Goal: Use online tool/utility: Utilize a website feature to perform a specific function

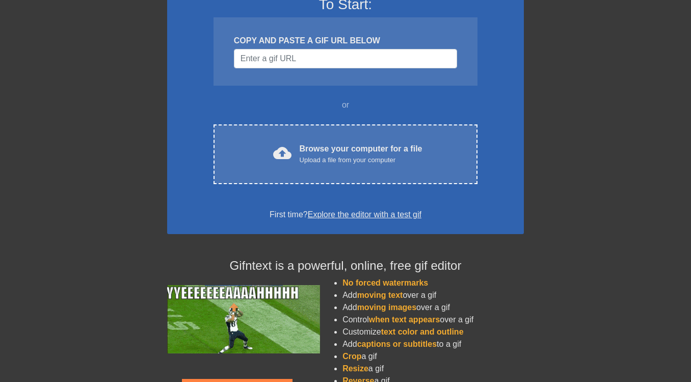
scroll to position [93, 0]
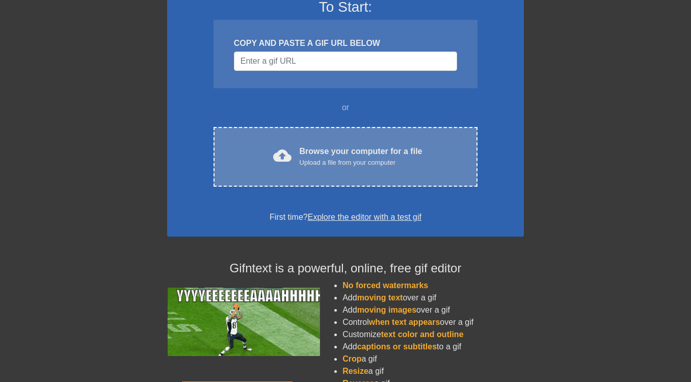
click at [275, 173] on div "cloud_upload Browse your computer for a file Upload a file from your computer C…" at bounding box center [346, 157] width 264 height 60
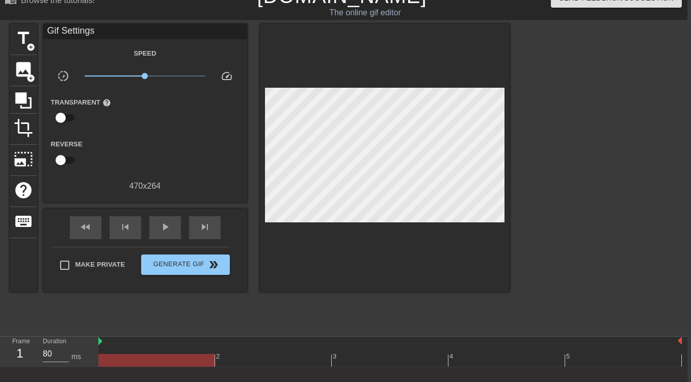
scroll to position [16, 0]
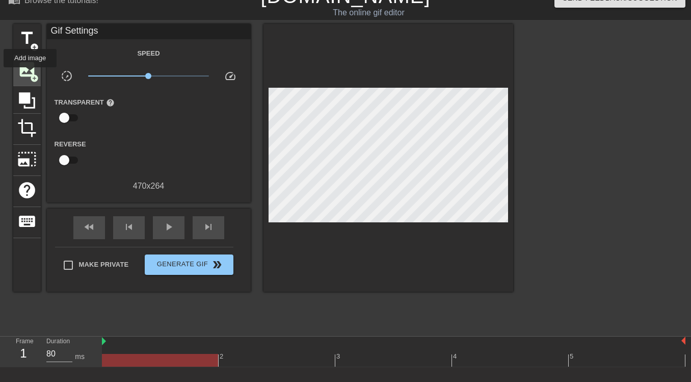
click at [31, 74] on span "add_circle" at bounding box center [34, 78] width 9 height 9
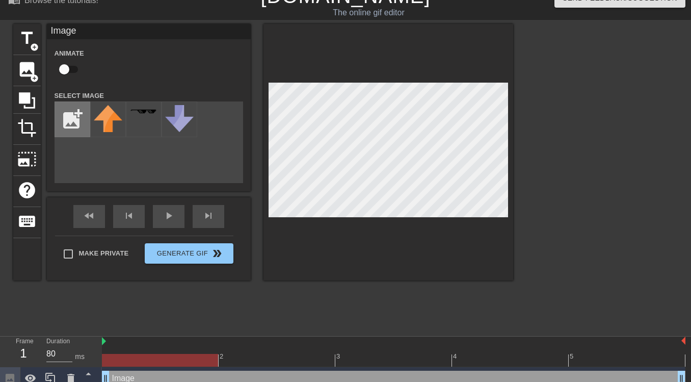
click at [69, 125] on input "file" at bounding box center [72, 119] width 35 height 35
type input "C:\fakepath\basketball-run-away.gif"
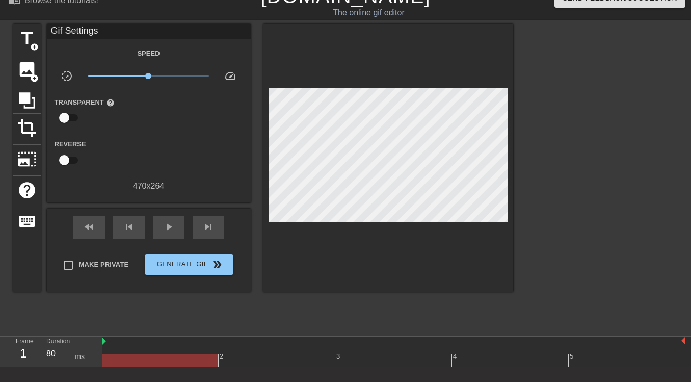
scroll to position [16, 8]
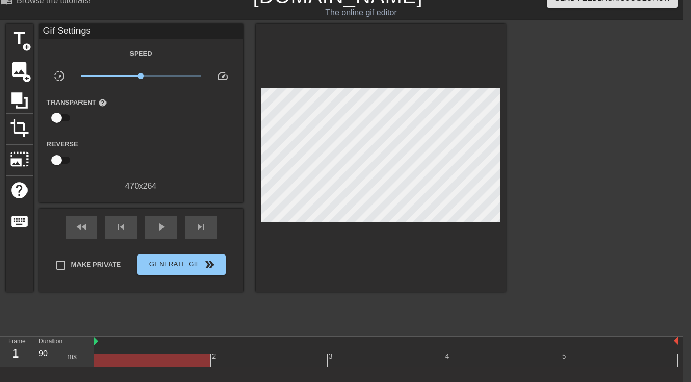
click at [674, 360] on div at bounding box center [386, 360] width 584 height 13
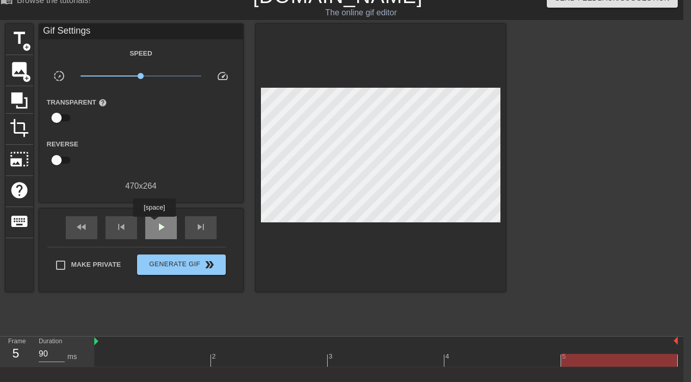
click at [155, 224] on span "play_arrow" at bounding box center [161, 227] width 12 height 12
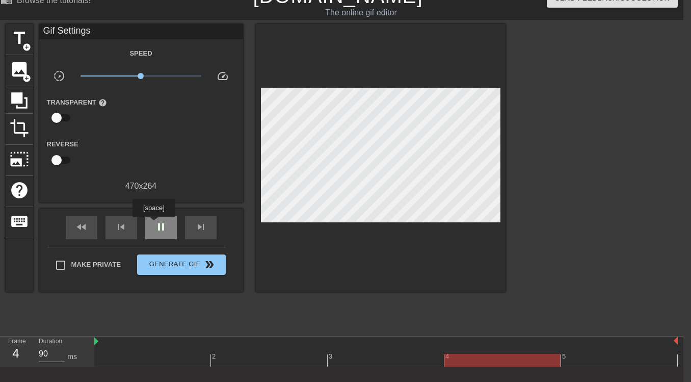
click at [155, 224] on span "pause" at bounding box center [161, 227] width 12 height 12
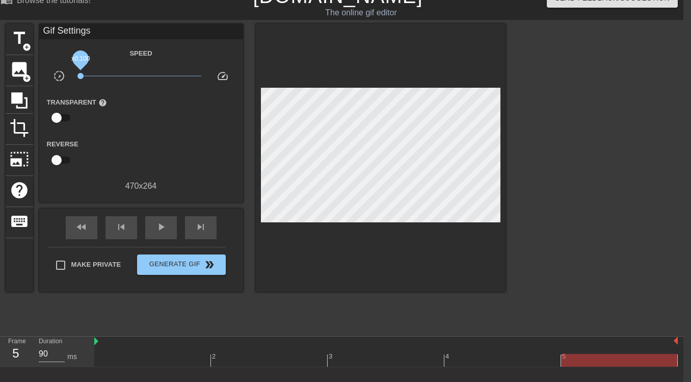
drag, startPoint x: 142, startPoint y: 73, endPoint x: 65, endPoint y: 77, distance: 77.1
click at [65, 77] on div "slow_motion_video x0.100 speed" at bounding box center [141, 78] width 204 height 16
click at [151, 218] on div "play_arrow" at bounding box center [161, 227] width 32 height 23
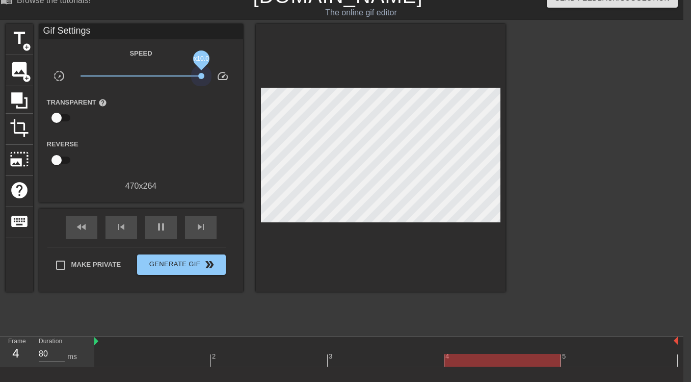
drag, startPoint x: 135, startPoint y: 79, endPoint x: 241, endPoint y: 79, distance: 106.0
click at [239, 79] on div "slow_motion_video x10.0 speed" at bounding box center [141, 78] width 204 height 16
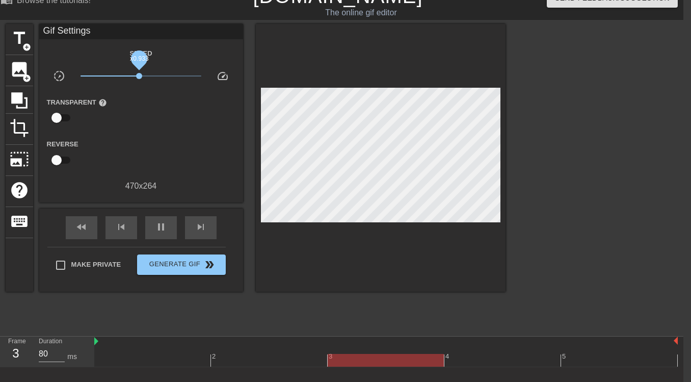
drag, startPoint x: 183, startPoint y: 75, endPoint x: 139, endPoint y: 76, distance: 43.8
click at [139, 76] on span "x0.933" at bounding box center [141, 76] width 121 height 12
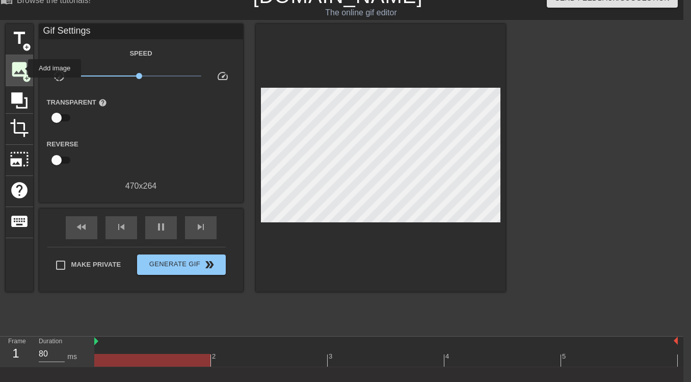
click at [21, 68] on span "image" at bounding box center [19, 69] width 19 height 19
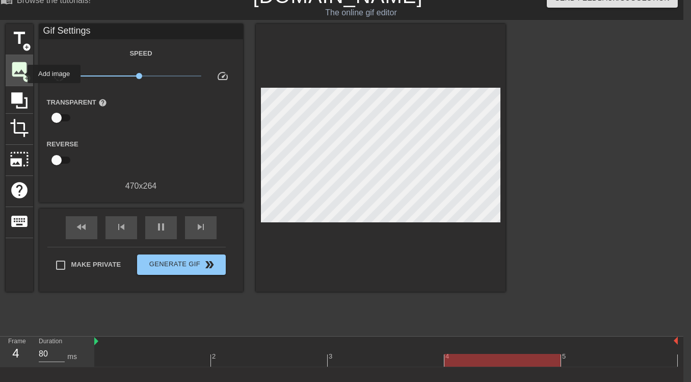
click at [21, 74] on span "image" at bounding box center [19, 69] width 19 height 19
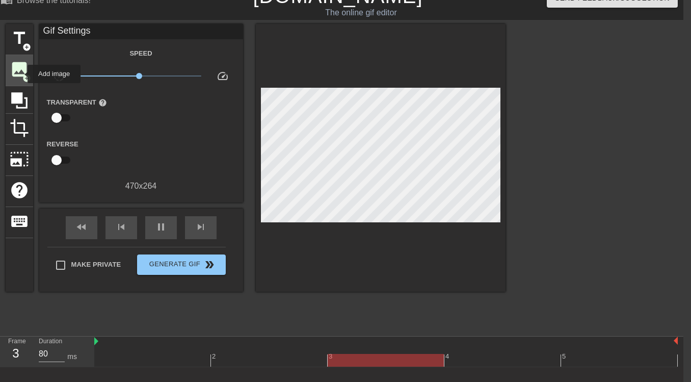
click at [21, 74] on span "image" at bounding box center [19, 69] width 19 height 19
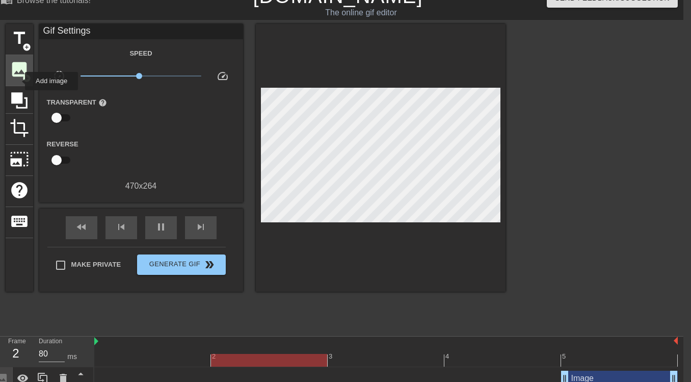
click at [17, 78] on div "image add_circle" at bounding box center [20, 70] width 28 height 31
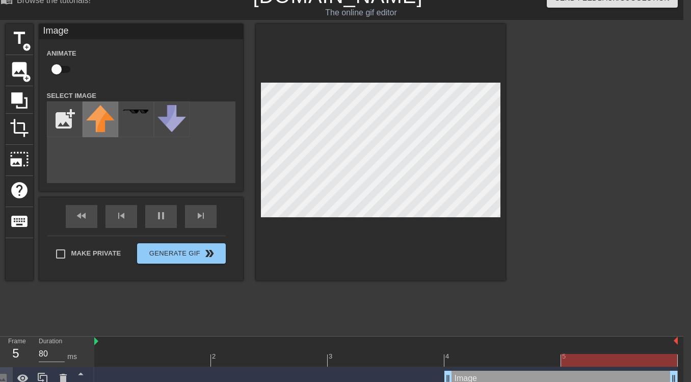
click at [93, 121] on img at bounding box center [100, 118] width 29 height 27
click at [75, 119] on input "file" at bounding box center [64, 119] width 35 height 35
type input "80"
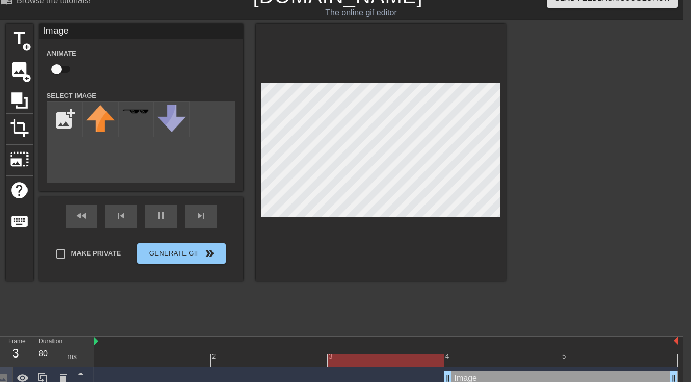
type input "C:\fakepath\basketball-run-away.gif"
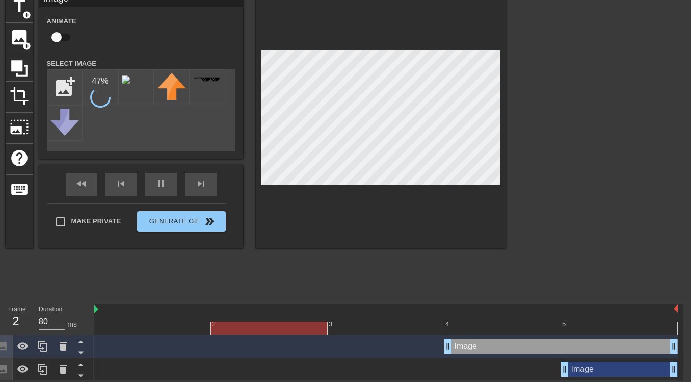
click at [465, 346] on div "Image drag_handle drag_handle" at bounding box center [560, 345] width 233 height 15
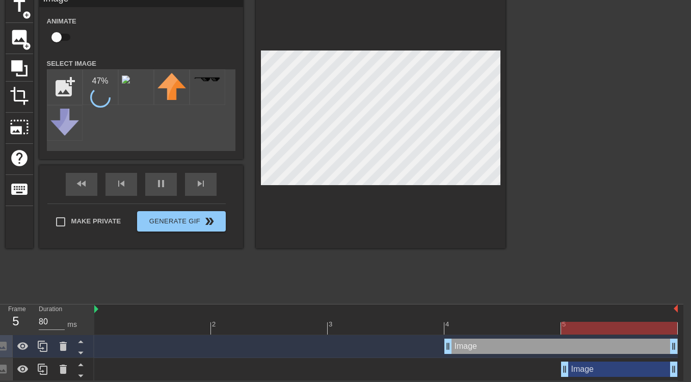
drag, startPoint x: 463, startPoint y: 347, endPoint x: 436, endPoint y: 349, distance: 27.1
click at [435, 349] on div "Image drag_handle drag_handle" at bounding box center [386, 345] width 584 height 15
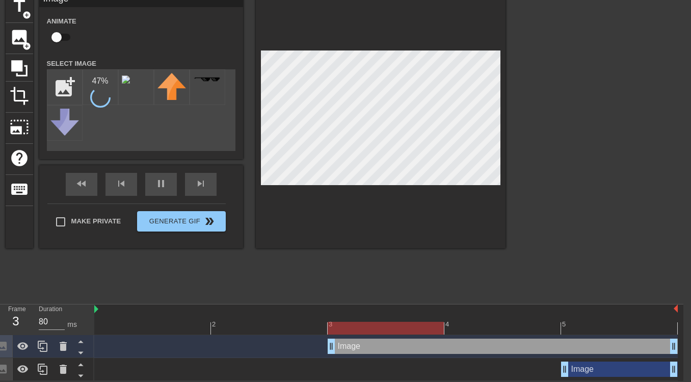
drag, startPoint x: 448, startPoint y: 345, endPoint x: 373, endPoint y: 350, distance: 75.1
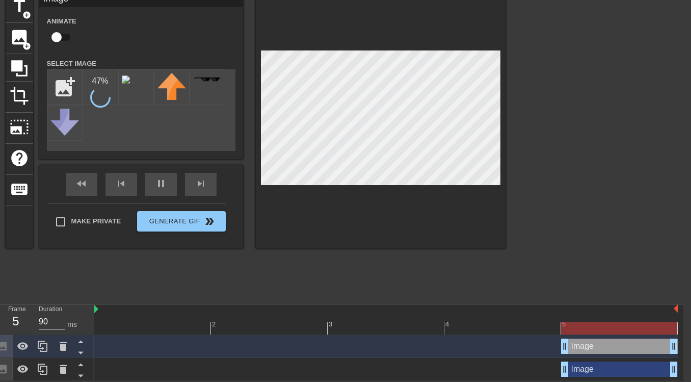
drag, startPoint x: 332, startPoint y: 345, endPoint x: 559, endPoint y: 344, distance: 226.8
click at [559, 344] on div "Image drag_handle drag_handle" at bounding box center [386, 345] width 584 height 15
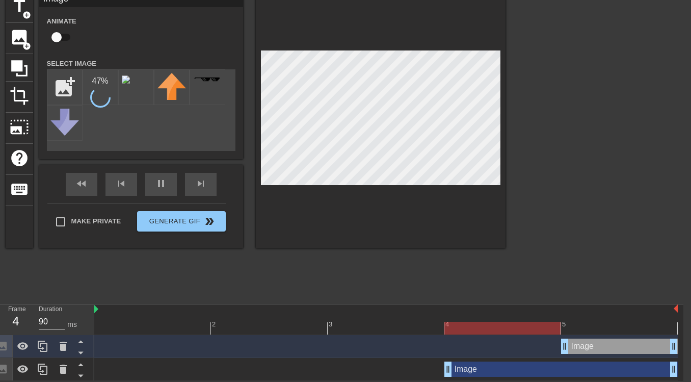
drag, startPoint x: 564, startPoint y: 371, endPoint x: 399, endPoint y: 369, distance: 165.1
click at [399, 369] on div "Image drag_handle drag_handle" at bounding box center [386, 368] width 584 height 15
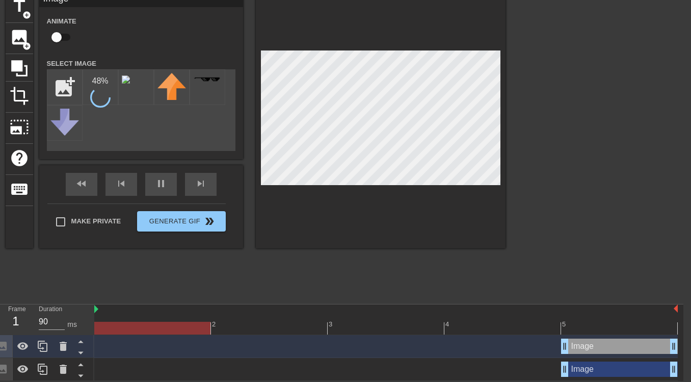
drag, startPoint x: 446, startPoint y: 373, endPoint x: 574, endPoint y: 373, distance: 127.9
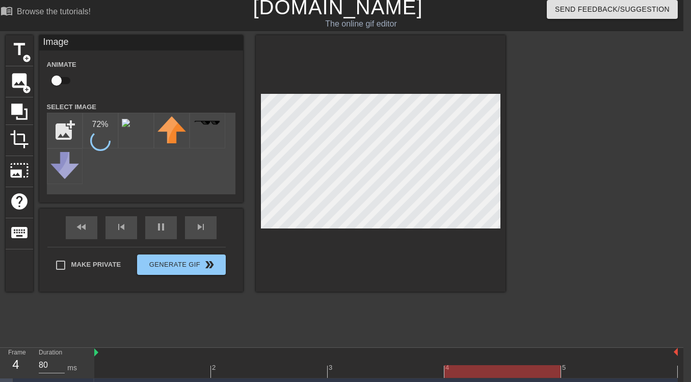
scroll to position [4, 8]
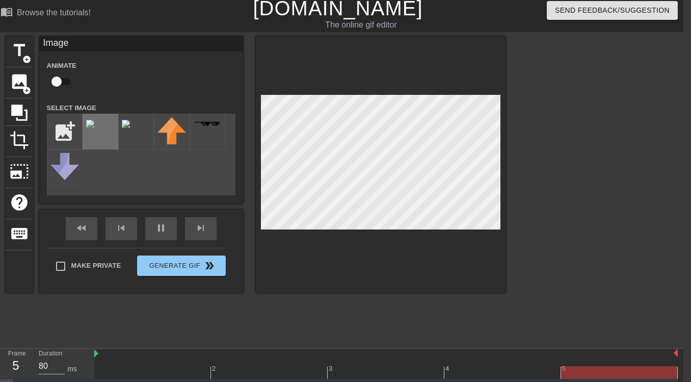
click at [94, 128] on img at bounding box center [90, 124] width 8 height 8
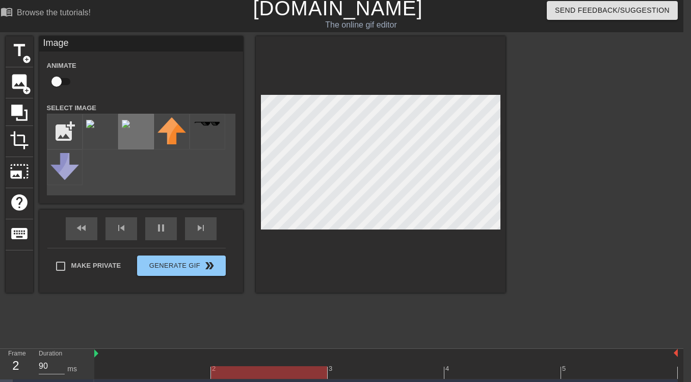
click at [133, 134] on div at bounding box center [136, 132] width 36 height 36
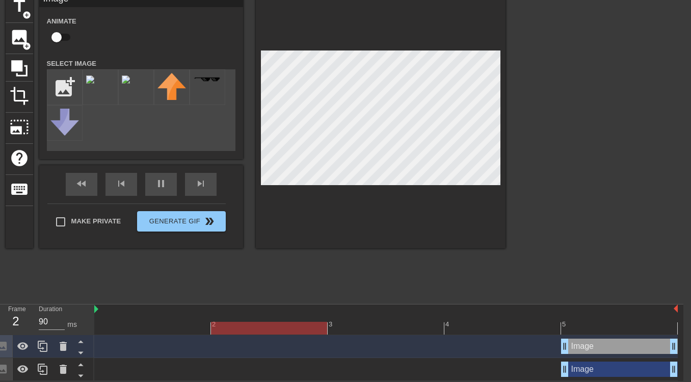
click at [591, 326] on div at bounding box center [386, 328] width 584 height 13
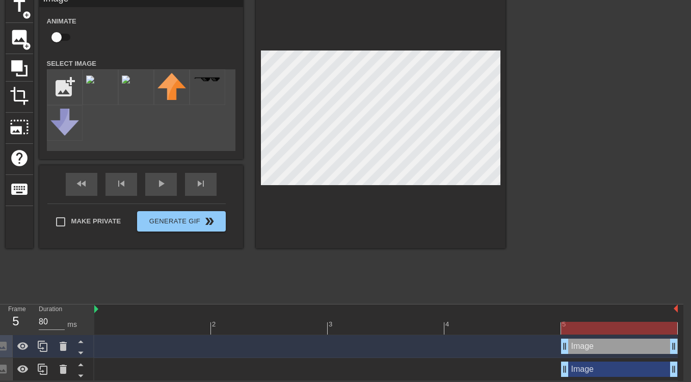
click at [535, 329] on div at bounding box center [386, 328] width 584 height 13
click at [580, 325] on div at bounding box center [386, 328] width 584 height 13
click at [645, 319] on div "5" at bounding box center [619, 320] width 117 height 13
click at [674, 308] on img at bounding box center [676, 308] width 4 height 8
click at [12, 316] on div "5" at bounding box center [15, 321] width 15 height 18
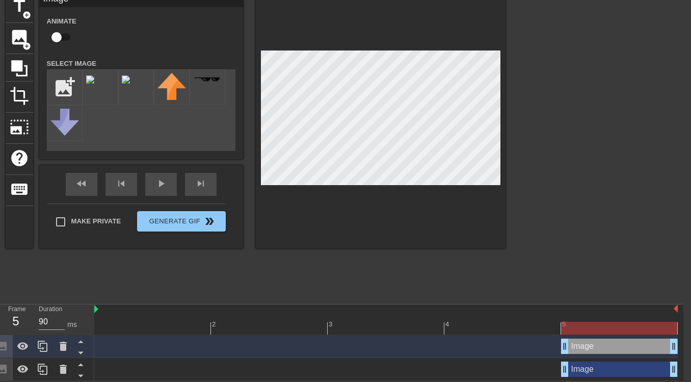
click at [602, 314] on div "5" at bounding box center [619, 320] width 117 height 13
click at [570, 329] on div at bounding box center [619, 328] width 116 height 13
click at [519, 329] on div at bounding box center [386, 328] width 584 height 13
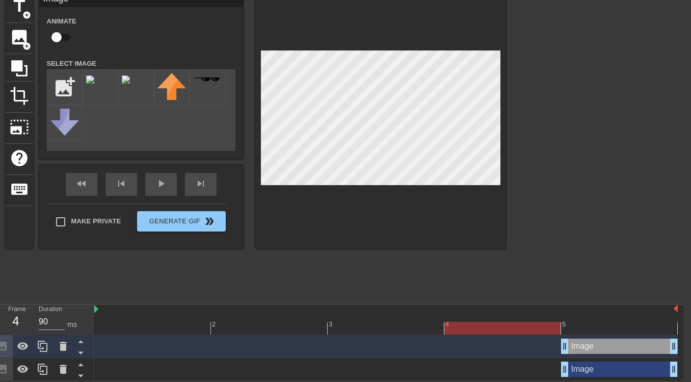
drag, startPoint x: 572, startPoint y: 320, endPoint x: 516, endPoint y: 321, distance: 56.6
click at [572, 320] on div "5" at bounding box center [619, 320] width 117 height 13
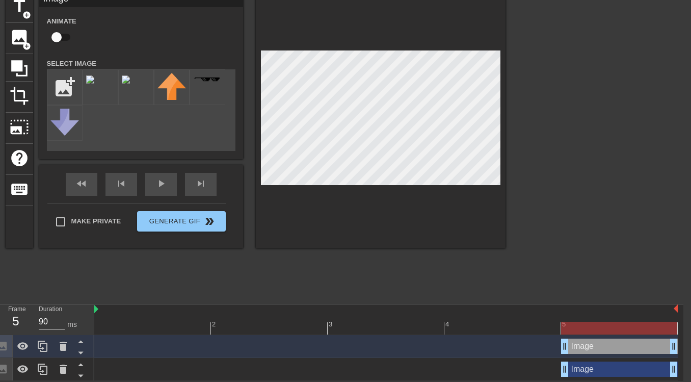
type input "80"
click at [475, 322] on div at bounding box center [386, 328] width 584 height 13
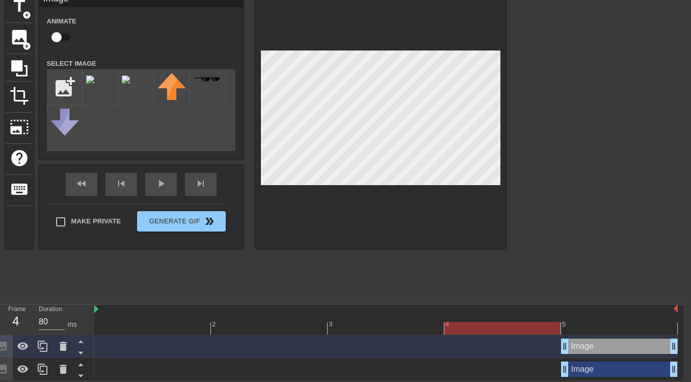
click at [403, 312] on div at bounding box center [386, 309] width 584 height 10
click at [394, 320] on div "3" at bounding box center [386, 320] width 117 height 13
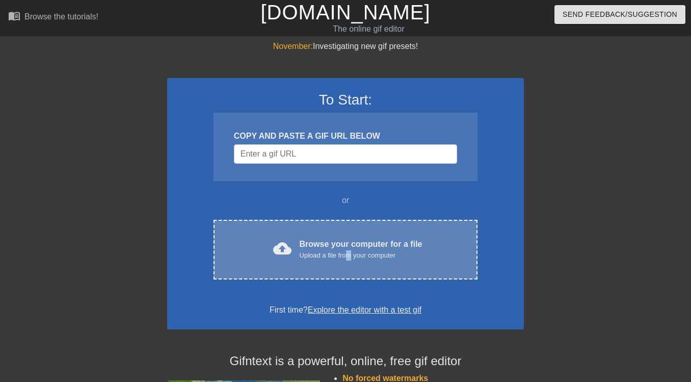
click at [351, 252] on div "Upload a file from your computer" at bounding box center [361, 255] width 123 height 10
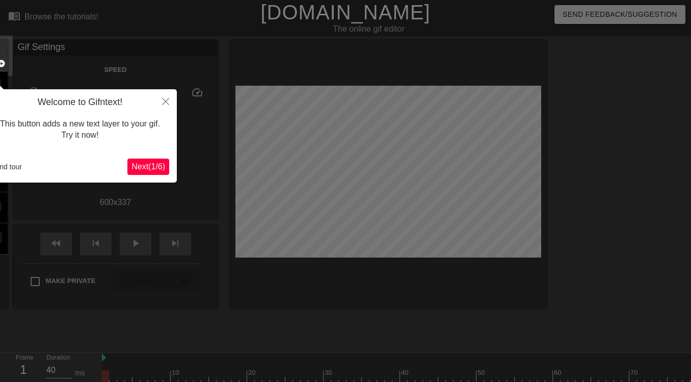
scroll to position [25, 0]
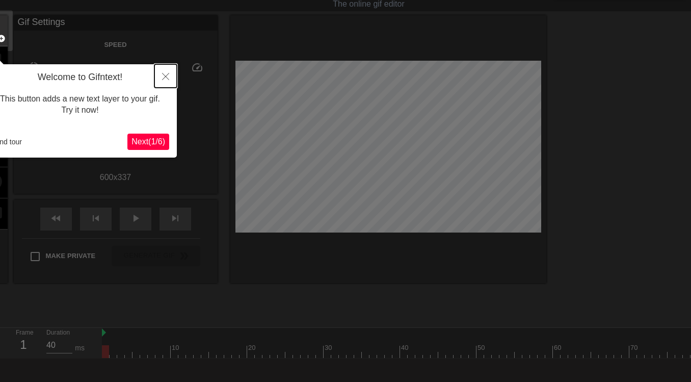
click at [164, 75] on icon "Close" at bounding box center [165, 76] width 7 height 7
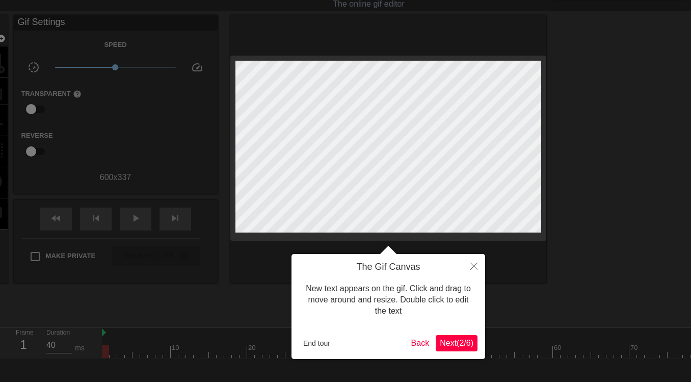
scroll to position [0, 0]
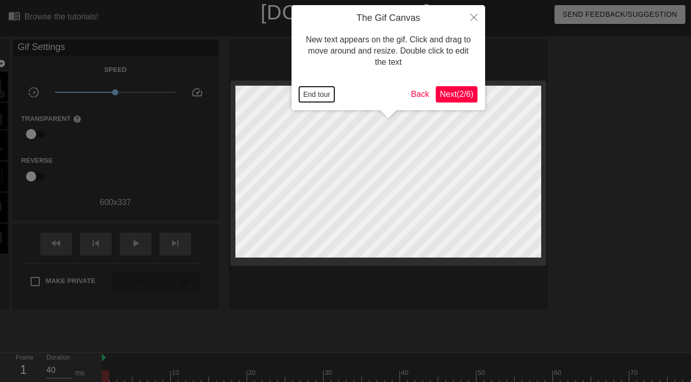
click at [326, 95] on button "End tour" at bounding box center [316, 94] width 35 height 15
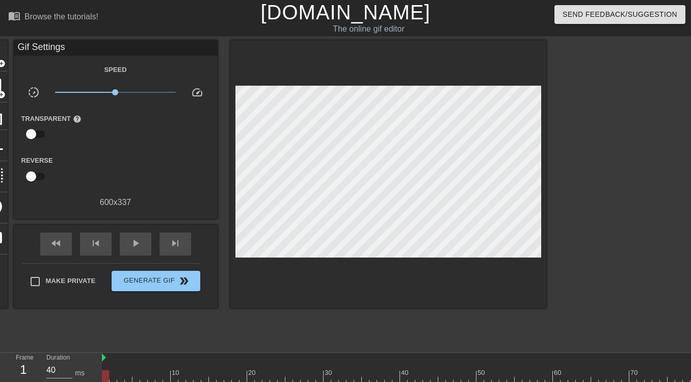
scroll to position [72, 0]
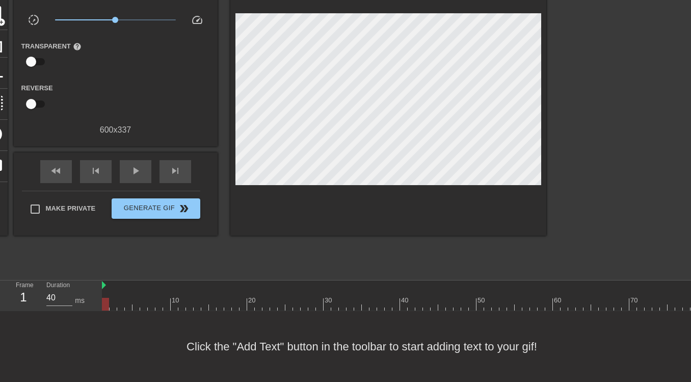
click at [112, 297] on div at bounding box center [112, 300] width 2 height 10
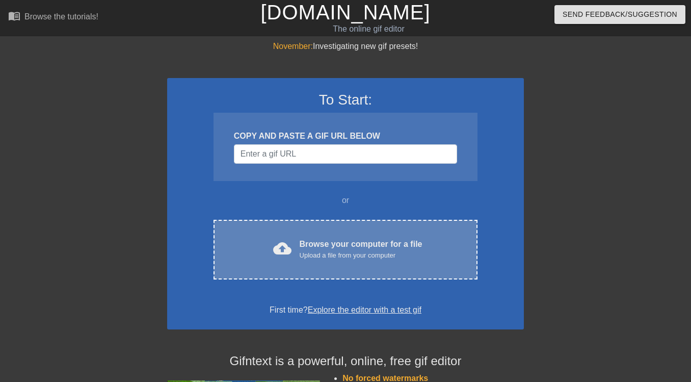
click at [302, 255] on div "Upload a file from your computer" at bounding box center [361, 255] width 123 height 10
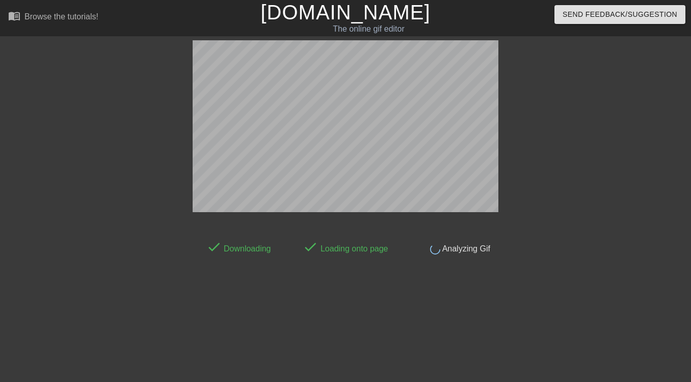
scroll to position [25, 0]
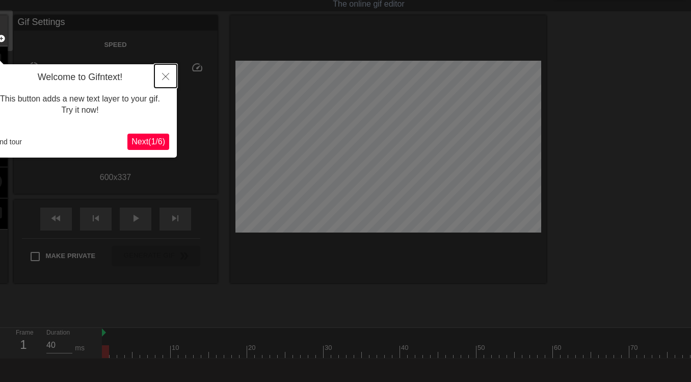
click at [164, 80] on icon "Close" at bounding box center [165, 76] width 7 height 7
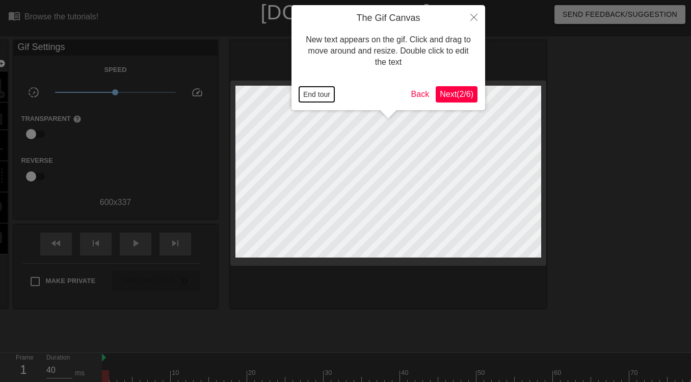
click at [313, 95] on button "End tour" at bounding box center [316, 94] width 35 height 15
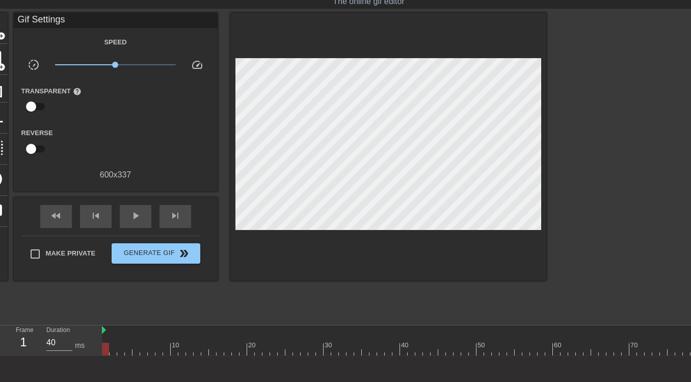
scroll to position [25, 0]
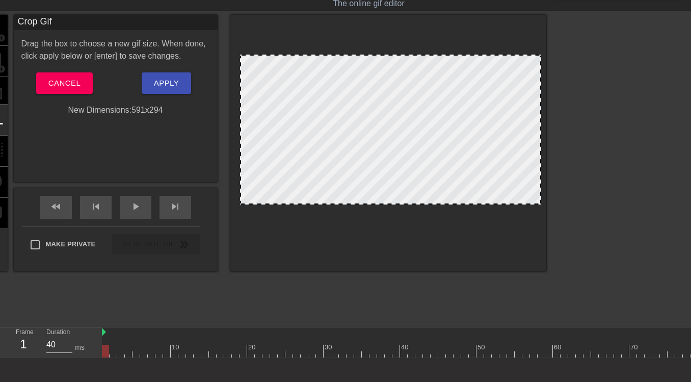
drag, startPoint x: 238, startPoint y: 226, endPoint x: 243, endPoint y: 203, distance: 22.9
click at [243, 203] on div at bounding box center [241, 203] width 10 height 10
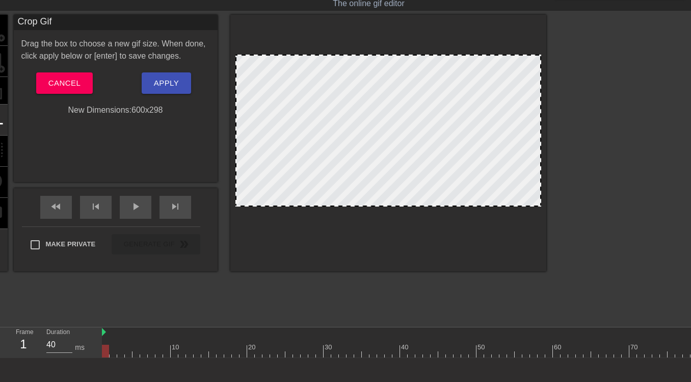
drag, startPoint x: 242, startPoint y: 204, endPoint x: 237, endPoint y: 207, distance: 5.9
click at [237, 207] on div at bounding box center [236, 205] width 10 height 10
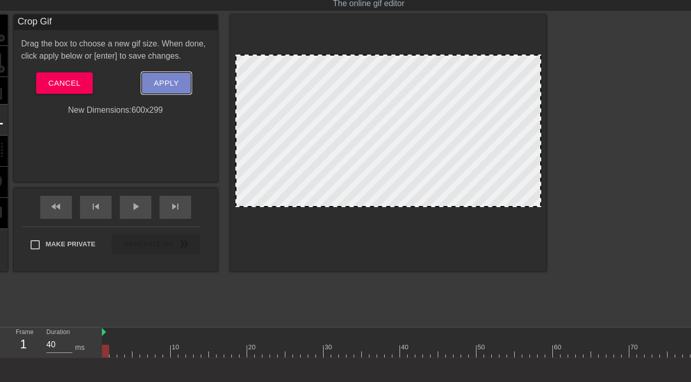
click at [172, 78] on span "Apply" at bounding box center [166, 82] width 25 height 13
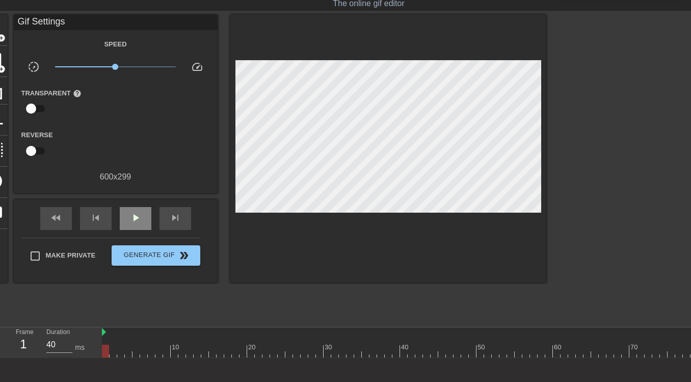
click at [137, 226] on div "play_arrow" at bounding box center [136, 218] width 32 height 23
click at [137, 225] on div "pause" at bounding box center [136, 218] width 32 height 23
click at [137, 225] on div "play_arrow" at bounding box center [136, 218] width 32 height 23
click at [137, 226] on div "pause" at bounding box center [136, 218] width 32 height 23
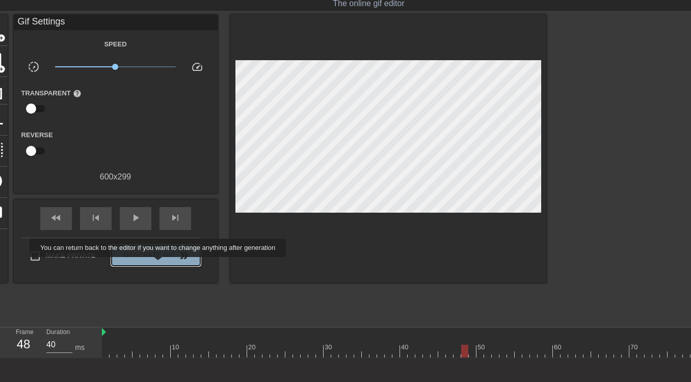
click at [165, 264] on button "Generate Gif double_arrow" at bounding box center [156, 255] width 88 height 20
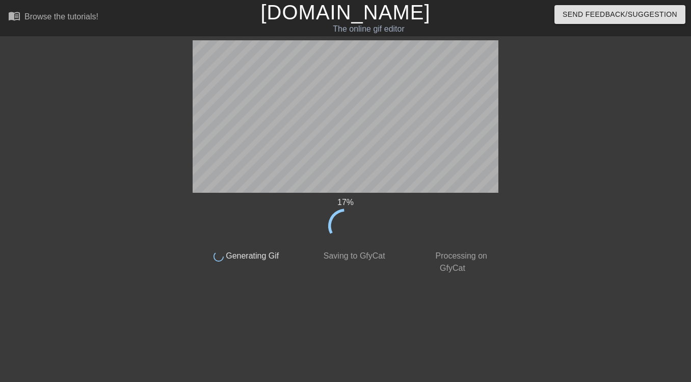
click at [165, 264] on div at bounding box center [104, 193] width 153 height 306
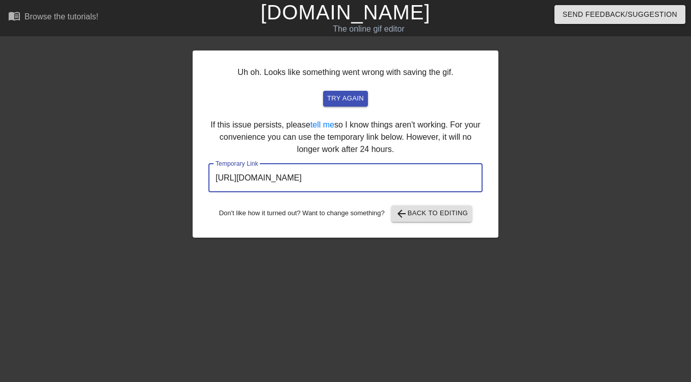
drag, startPoint x: 435, startPoint y: 181, endPoint x: 191, endPoint y: 178, distance: 243.6
click at [191, 178] on div "Uh oh. Looks like something went wrong with saving the gif. try again If this i…" at bounding box center [345, 193] width 691 height 306
